Goal: Task Accomplishment & Management: Manage account settings

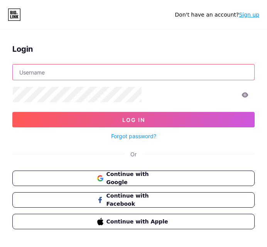
click at [123, 80] on input "text" at bounding box center [133, 71] width 241 height 15
type input "[EMAIL_ADDRESS][DOMAIN_NAME]"
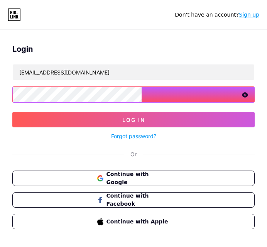
click at [12, 112] on button "Log In" at bounding box center [133, 119] width 242 height 15
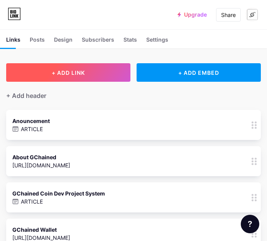
click at [130, 82] on button "+ ADD LINK" at bounding box center [68, 72] width 124 height 19
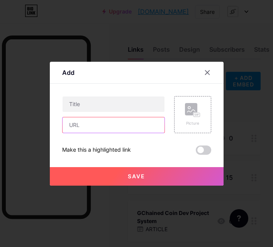
click at [130, 127] on input "text" at bounding box center [113, 124] width 102 height 15
paste input "[URL][DOMAIN_NAME]"
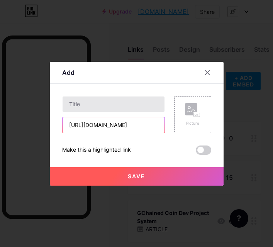
type input "[URL][DOMAIN_NAME]"
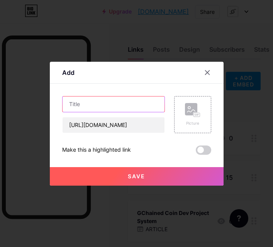
click at [132, 105] on input "text" at bounding box center [113, 103] width 102 height 15
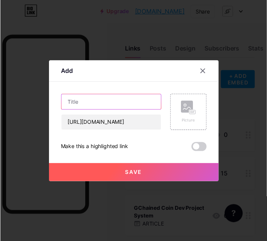
scroll to position [0, 0]
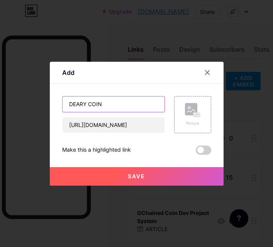
click at [68, 103] on input "DEARY COIN" at bounding box center [113, 103] width 102 height 15
type input "GCH - DEARY COIN"
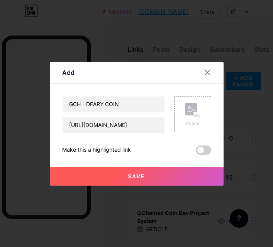
click at [117, 177] on button "Save" at bounding box center [137, 176] width 174 height 19
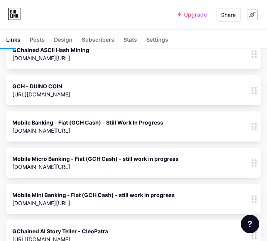
scroll to position [10145, 37]
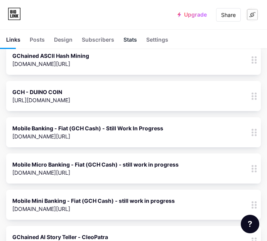
click at [137, 48] on div "Stats" at bounding box center [130, 41] width 14 height 13
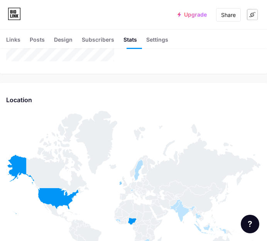
scroll to position [3010, 0]
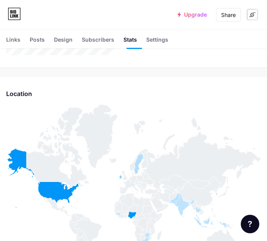
click at [245, 14] on div at bounding box center [252, 15] width 14 height 14
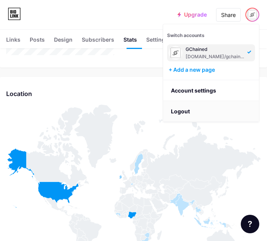
click at [195, 106] on li "Logout" at bounding box center [211, 111] width 96 height 21
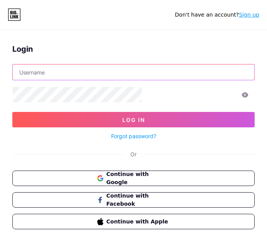
click at [154, 80] on input "text" at bounding box center [133, 71] width 241 height 15
click at [92, 80] on input "text" at bounding box center [133, 71] width 241 height 15
type input "[EMAIL_ADDRESS][DOMAIN_NAME]"
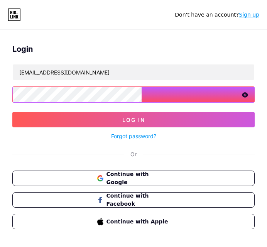
click at [12, 112] on button "Log In" at bounding box center [133, 119] width 242 height 15
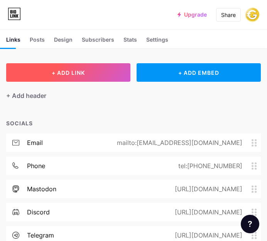
click at [130, 82] on button "+ ADD LINK" at bounding box center [68, 72] width 124 height 19
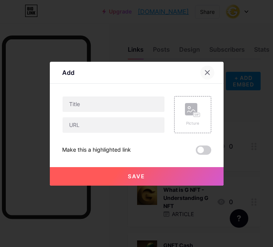
click at [209, 72] on icon at bounding box center [207, 72] width 6 height 6
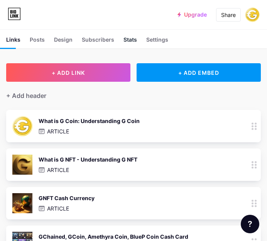
click at [137, 48] on div "Stats" at bounding box center [130, 41] width 14 height 13
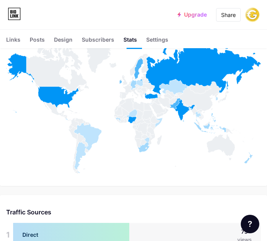
scroll to position [1358, 0]
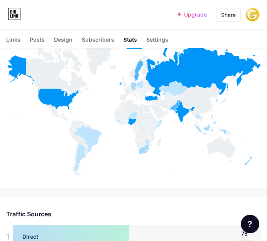
click at [245, 8] on div at bounding box center [252, 15] width 14 height 14
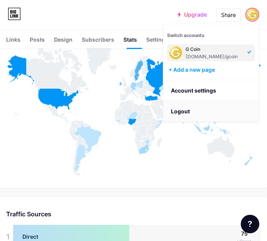
click at [211, 107] on li "Logout" at bounding box center [211, 111] width 96 height 21
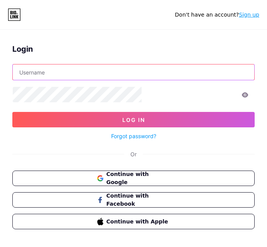
click at [156, 80] on input "text" at bounding box center [133, 71] width 241 height 15
click at [97, 80] on input "g" at bounding box center [133, 71] width 241 height 15
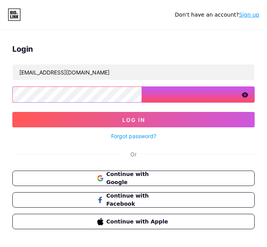
click at [12, 112] on button "Log In" at bounding box center [133, 119] width 242 height 15
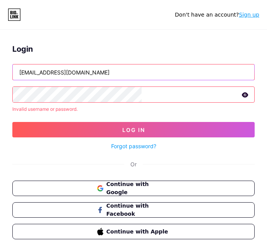
click at [161, 80] on input "[EMAIL_ADDRESS][DOMAIN_NAME]" at bounding box center [133, 71] width 241 height 15
type input "g"
type input "f"
type input "[EMAIL_ADDRESS][DOMAIN_NAME]"
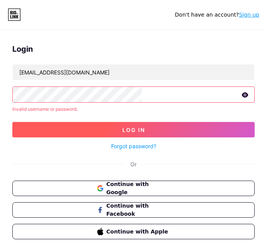
click at [146, 137] on button "Log In" at bounding box center [133, 129] width 242 height 15
